Goal: Find contact information: Find contact information

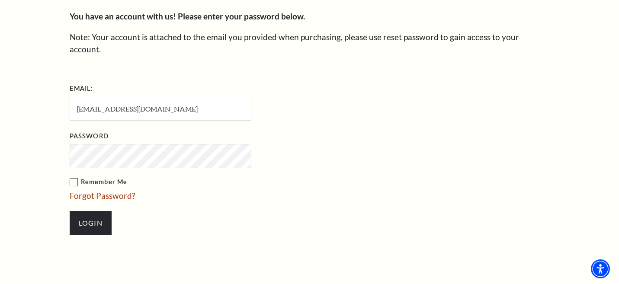
click at [90, 211] on input "Login" at bounding box center [91, 223] width 42 height 24
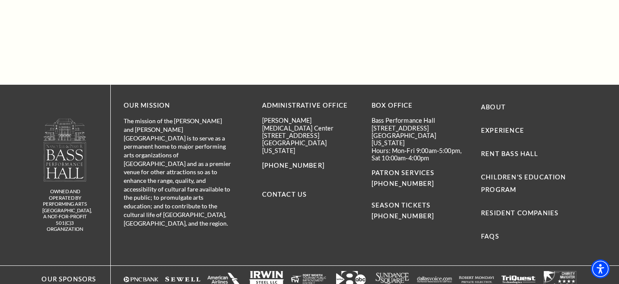
scroll to position [1156, 0]
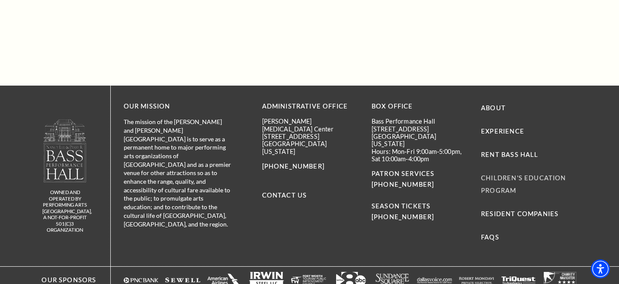
click at [506, 174] on link "Children's Education Program" at bounding box center [523, 184] width 85 height 20
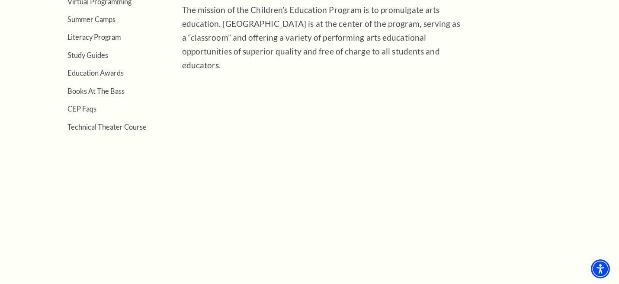
scroll to position [320, 0]
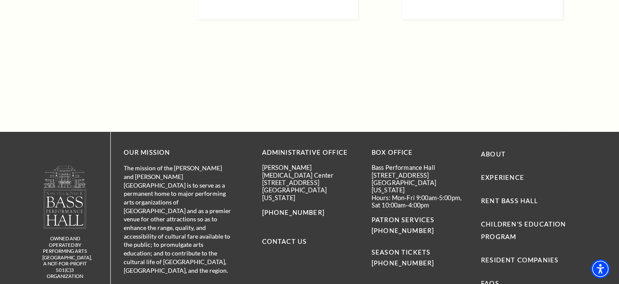
scroll to position [1127, 0]
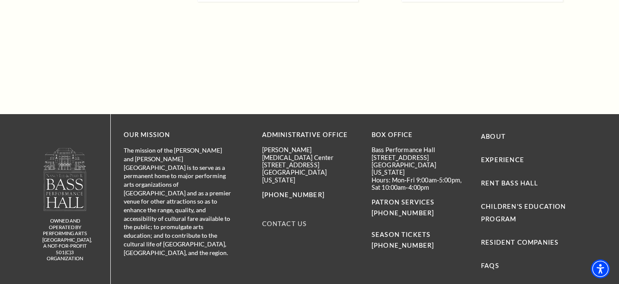
click at [276, 220] on link "Contact Us" at bounding box center [284, 223] width 45 height 7
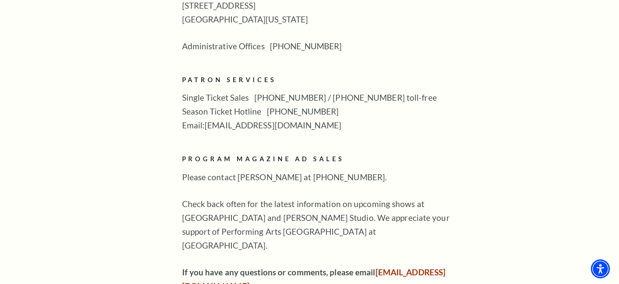
scroll to position [482, 0]
drag, startPoint x: 295, startPoint y: 105, endPoint x: 206, endPoint y: 105, distance: 89.2
click at [206, 105] on p "Single Ticket Sales 817-212-4280 / 877-212-4280 toll-free Season Ticket Hotline…" at bounding box center [322, 112] width 281 height 42
copy p "boxoffice@basshall.com"
click at [393, 91] on p "Single Ticket Sales 817-212-4280 / 877-212-4280 toll-free Season Ticket Hotline…" at bounding box center [322, 112] width 281 height 42
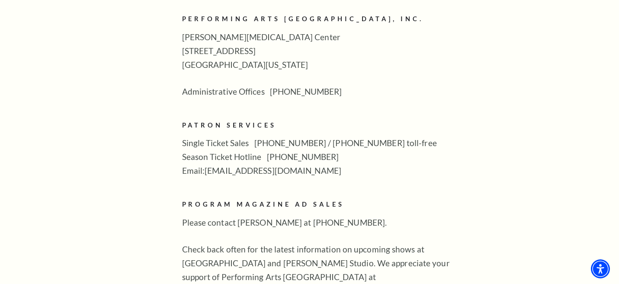
scroll to position [439, 0]
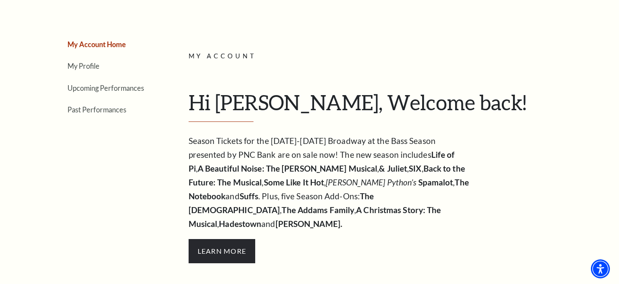
scroll to position [78, 0]
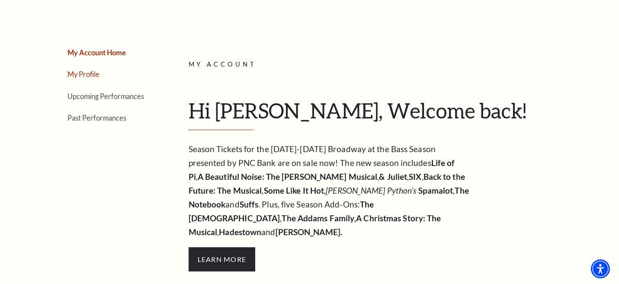
click at [81, 74] on link "My Profile" at bounding box center [84, 74] width 32 height 8
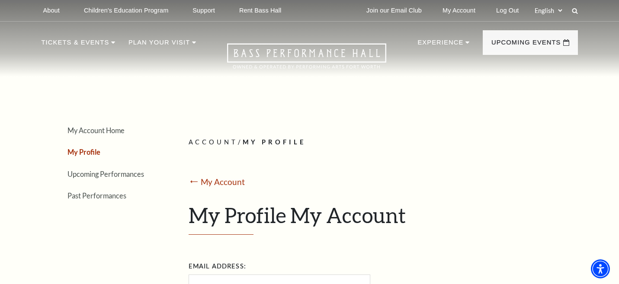
scroll to position [0, 0]
